Goal: Task Accomplishment & Management: Manage account settings

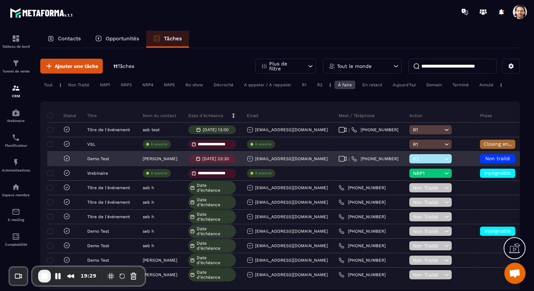
click at [498, 155] on div "Non traité" at bounding box center [497, 158] width 35 height 9
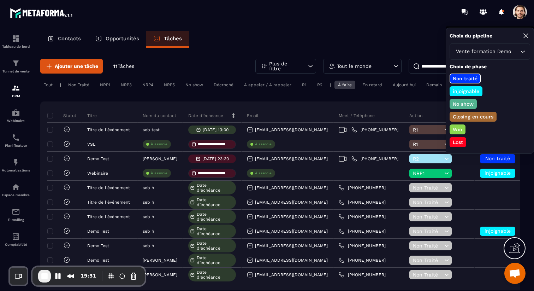
click at [476, 116] on p "Closing en cours" at bounding box center [473, 116] width 43 height 7
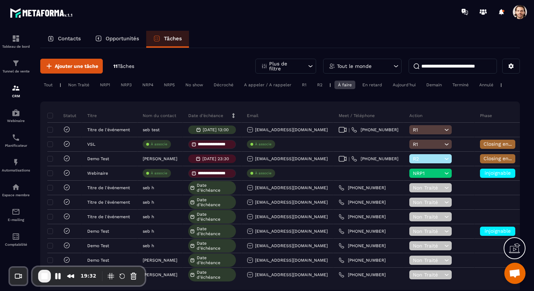
click at [120, 42] on div "Opportunités" at bounding box center [117, 39] width 58 height 17
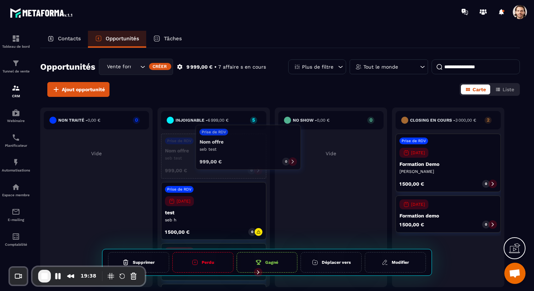
drag, startPoint x: 186, startPoint y: 156, endPoint x: 218, endPoint y: 147, distance: 33.4
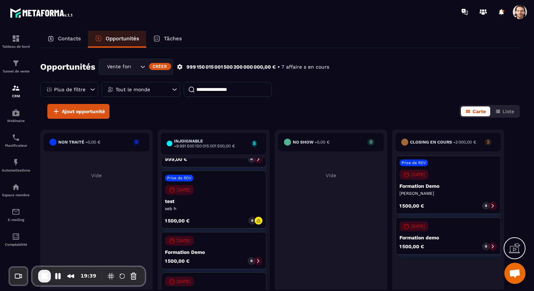
scroll to position [50, 0]
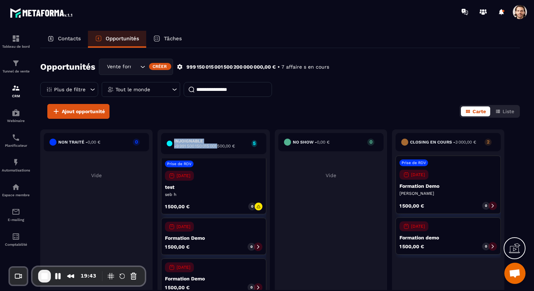
drag, startPoint x: 174, startPoint y: 143, endPoint x: 222, endPoint y: 144, distance: 48.7
click at [222, 144] on div "injoignable - 9 991 500 150 015 001 500,00 €" at bounding box center [207, 143] width 81 height 10
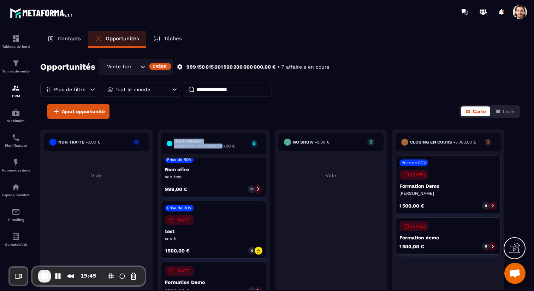
scroll to position [0, 0]
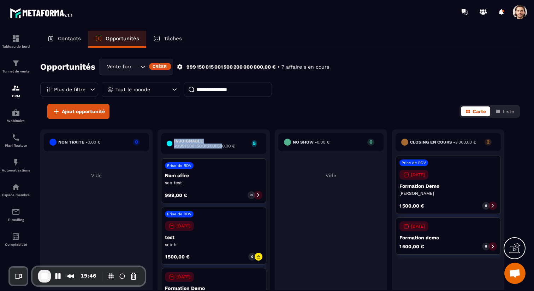
click at [275, 252] on div "injoignable - 9 991 500 150 015 001 500,00 € 5 Prise de RDV Nom offre seb test …" at bounding box center [331, 218] width 112 height 179
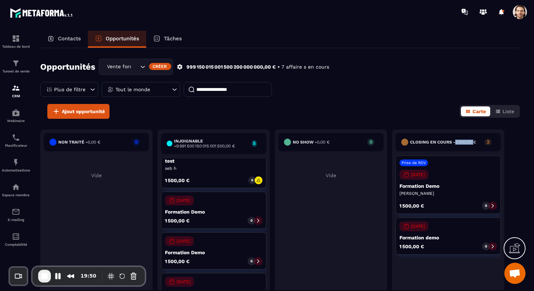
drag, startPoint x: 457, startPoint y: 142, endPoint x: 474, endPoint y: 142, distance: 17.3
click at [474, 142] on span "3 000,00 €" at bounding box center [465, 141] width 21 height 5
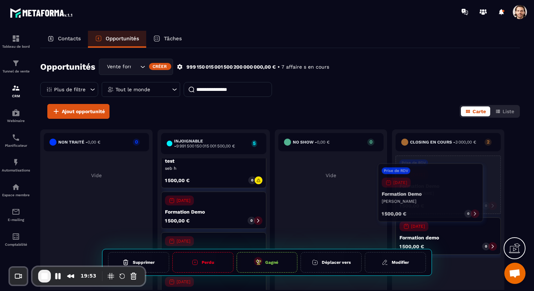
drag, startPoint x: 439, startPoint y: 186, endPoint x: 422, endPoint y: 194, distance: 19.3
click at [422, 194] on div "Prise de RDV [DATE] Formation Demo [PERSON_NAME] 1 500,00 € 0" at bounding box center [448, 184] width 105 height 58
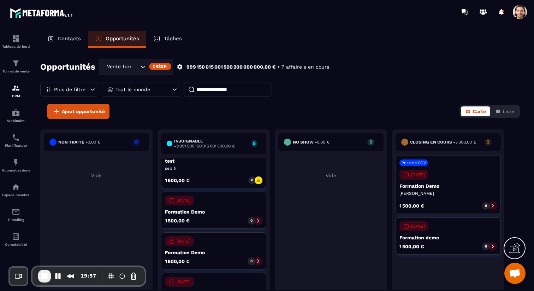
click at [137, 71] on div "Vente formation Demo" at bounding box center [136, 67] width 74 height 16
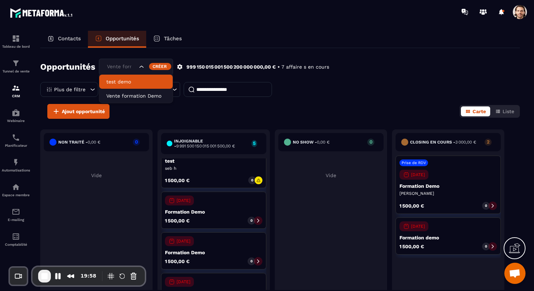
click at [165, 36] on p "Tâches" at bounding box center [173, 38] width 18 height 6
